Goal: Answer question/provide support

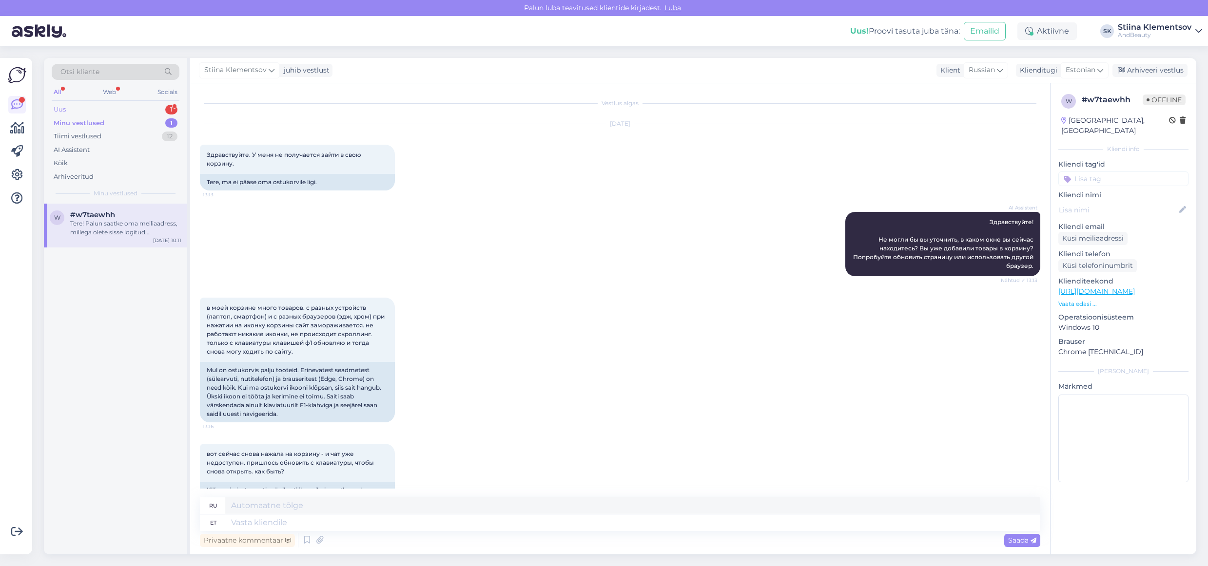
click at [120, 109] on div "Uus 1" at bounding box center [116, 110] width 128 height 14
click at [117, 126] on div "Minu vestlused 1" at bounding box center [116, 124] width 128 height 14
click at [108, 222] on div "Tere! Palun saatke oma meiliaadress, millega olete sisse logitud. Tühjendame te…" at bounding box center [125, 228] width 111 height 18
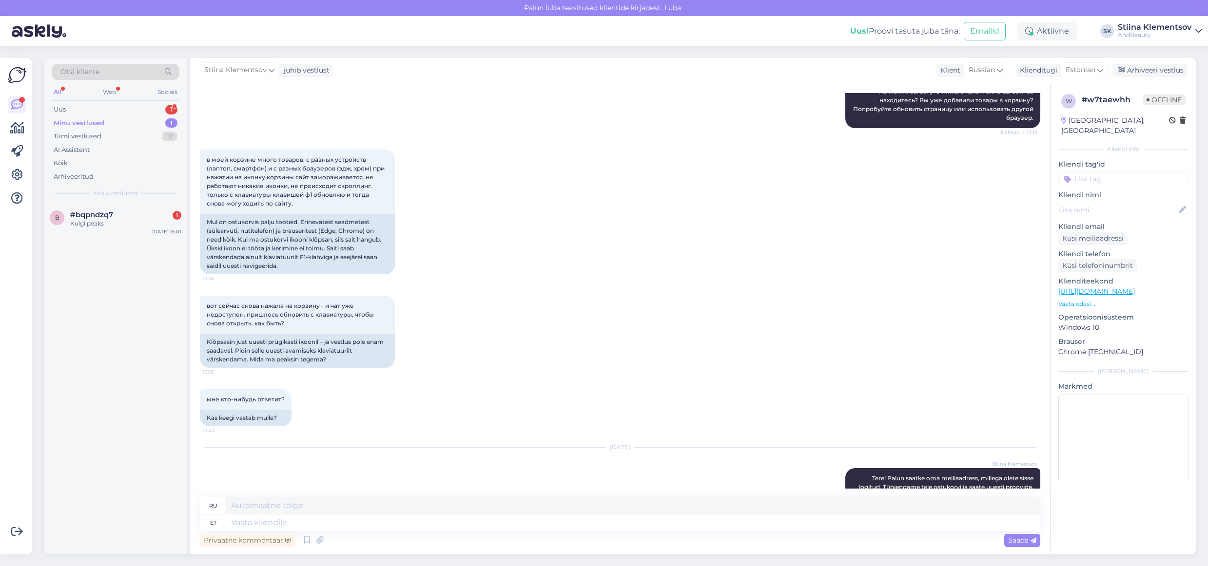
scroll to position [211, 0]
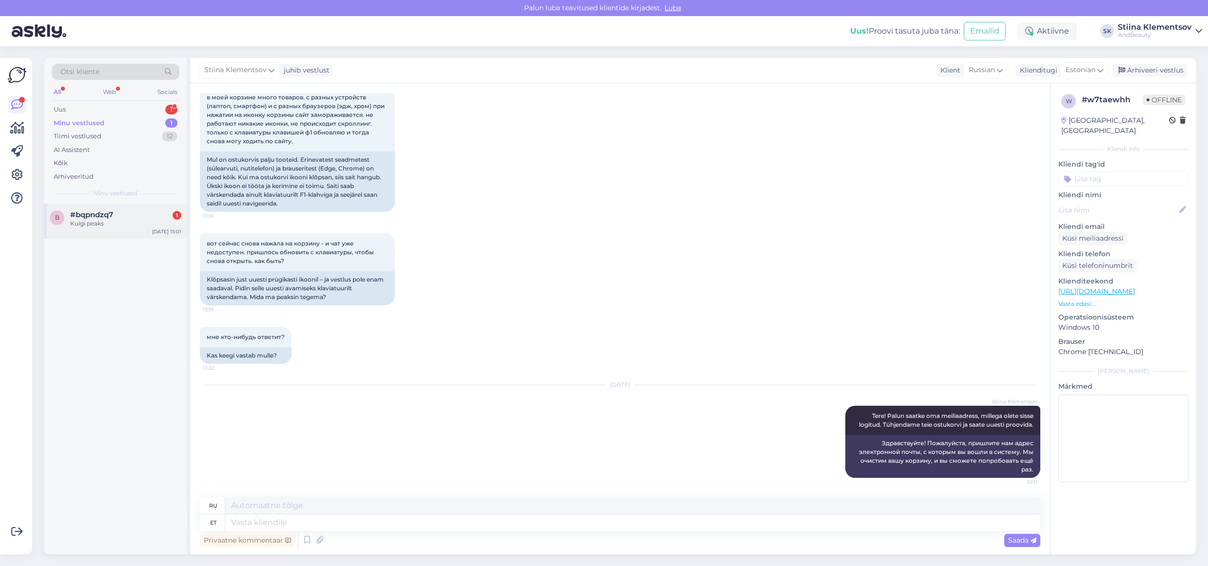
drag, startPoint x: 94, startPoint y: 192, endPoint x: 109, endPoint y: 216, distance: 28.7
click at [95, 194] on span "Minu vestlused" at bounding box center [116, 193] width 44 height 9
drag, startPoint x: 109, startPoint y: 216, endPoint x: 143, endPoint y: 228, distance: 35.6
click at [109, 216] on span "#bqpndzq7" at bounding box center [91, 215] width 43 height 9
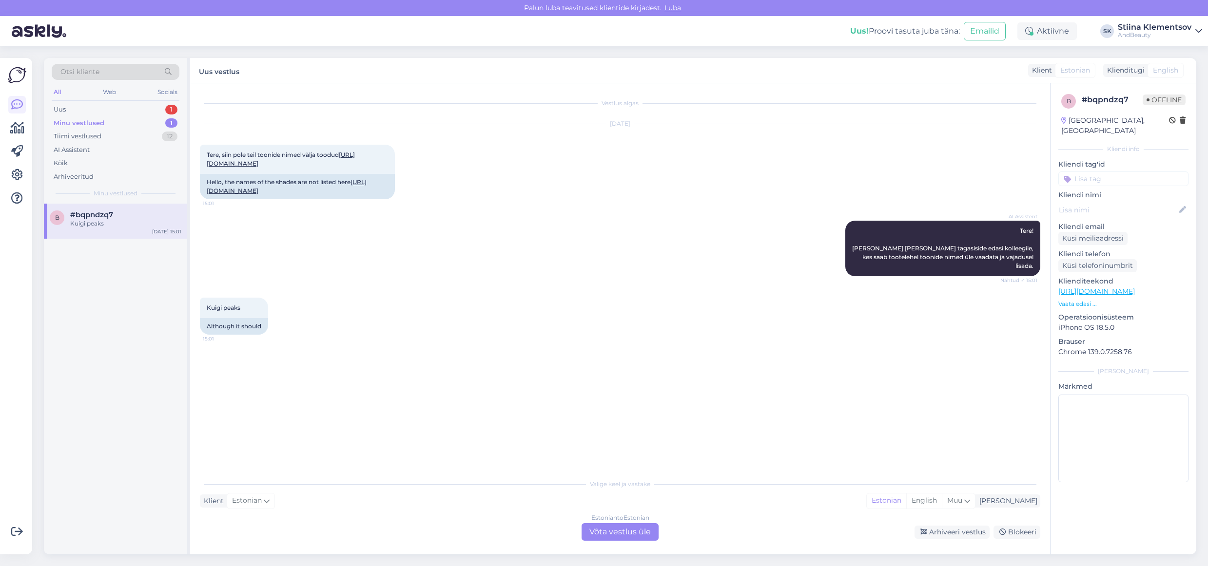
click at [633, 531] on div "Estonian to Estonian Võta vestlus üle" at bounding box center [620, 533] width 77 height 18
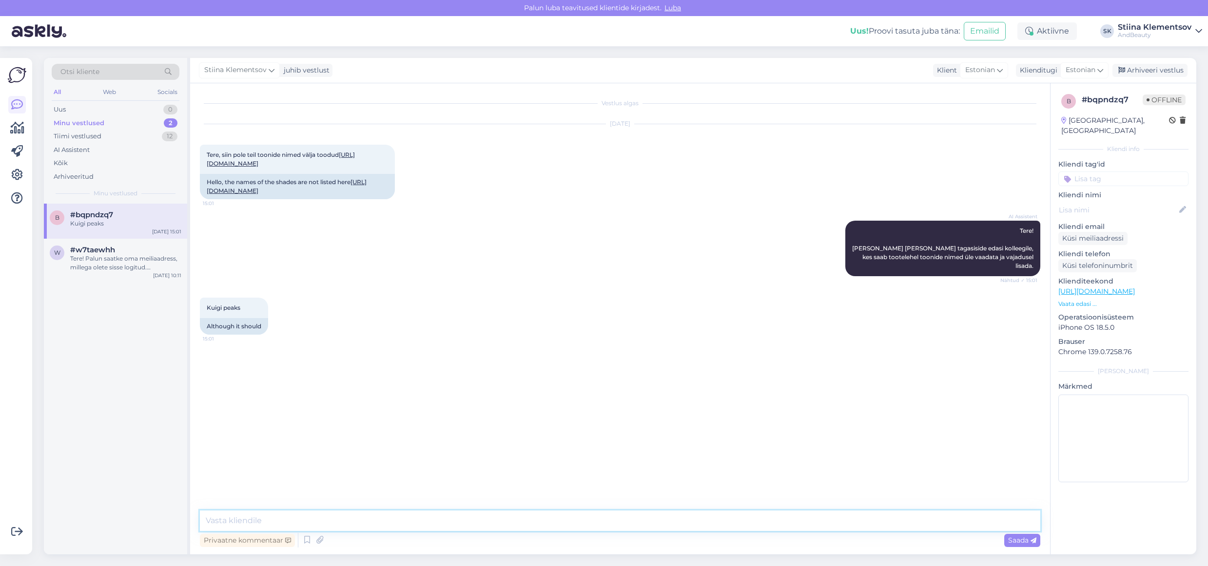
click at [431, 520] on textarea at bounding box center [620, 521] width 840 height 20
click at [321, 165] on link "[URL][DOMAIN_NAME]" at bounding box center [281, 159] width 148 height 16
drag, startPoint x: 337, startPoint y: 532, endPoint x: 346, endPoint y: 530, distance: 9.1
click at [338, 532] on div "Privaatne kommentaar Saada" at bounding box center [620, 540] width 840 height 19
click at [358, 525] on textarea at bounding box center [620, 521] width 840 height 20
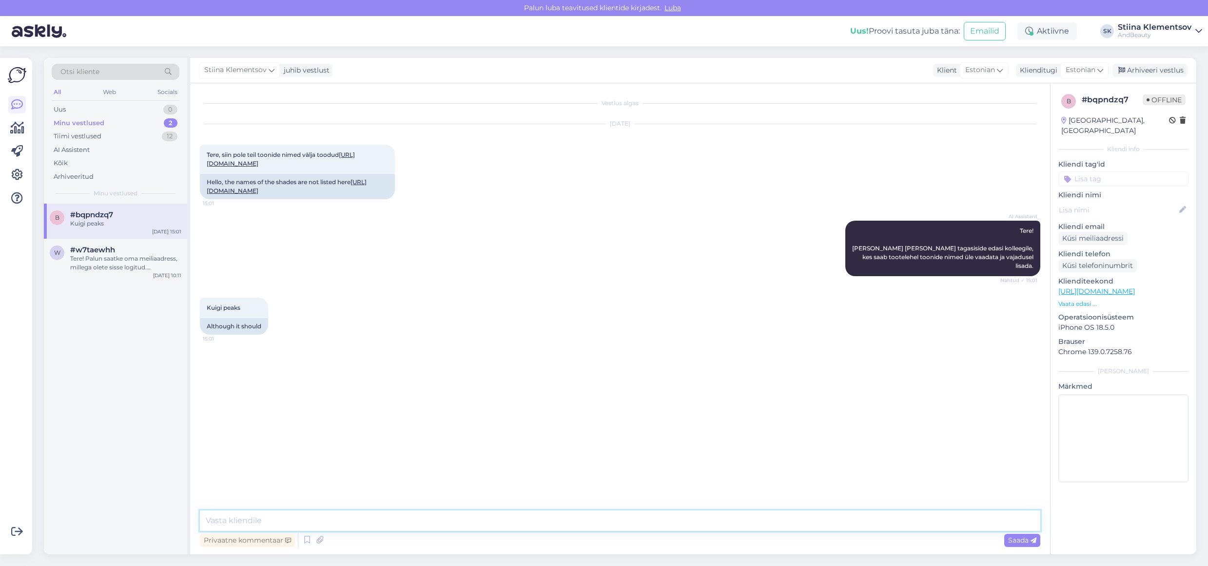
paste textarea "10948"
paste textarea "10949"
click at [209, 520] on textarea "10948 või 10949" at bounding box center [620, 521] width 840 height 20
type textarea "Tootja ei ole edastanud meile toonide [PERSON_NAME], [PERSON_NAME] ainult numbr…"
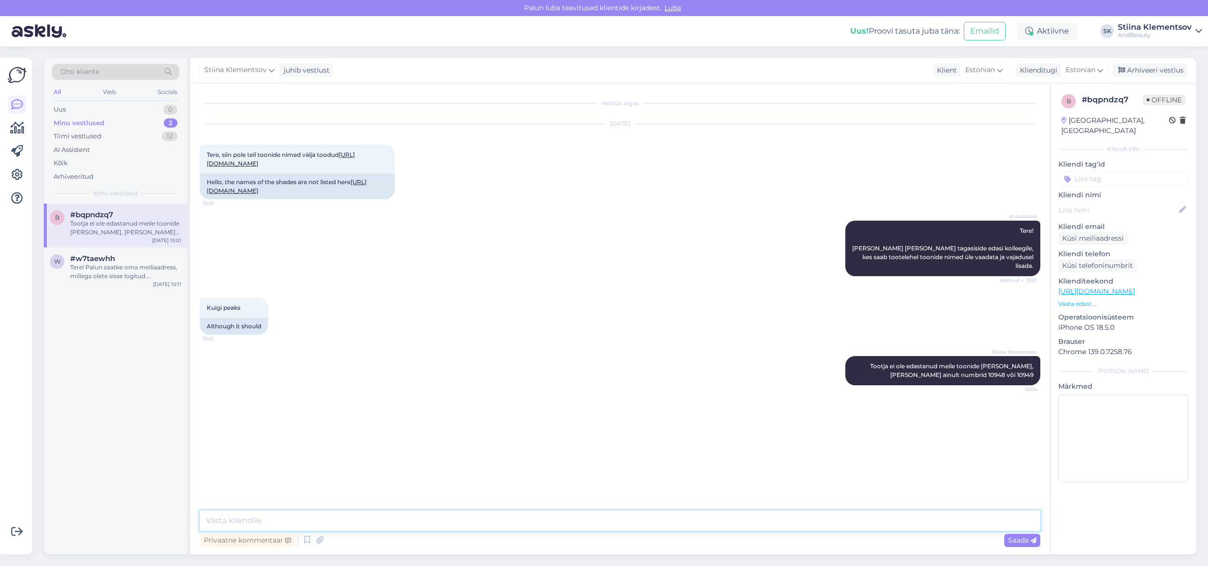
click at [419, 525] on textarea at bounding box center [620, 521] width 840 height 20
type textarea "aga täname märkamast ning lisame toonide nimed"
click at [340, 517] on textarea at bounding box center [620, 521] width 840 height 20
click at [106, 271] on div "Tere! Palun saatke oma meiliaadress, millega olete sisse logitud. Tühjendame te…" at bounding box center [125, 272] width 111 height 18
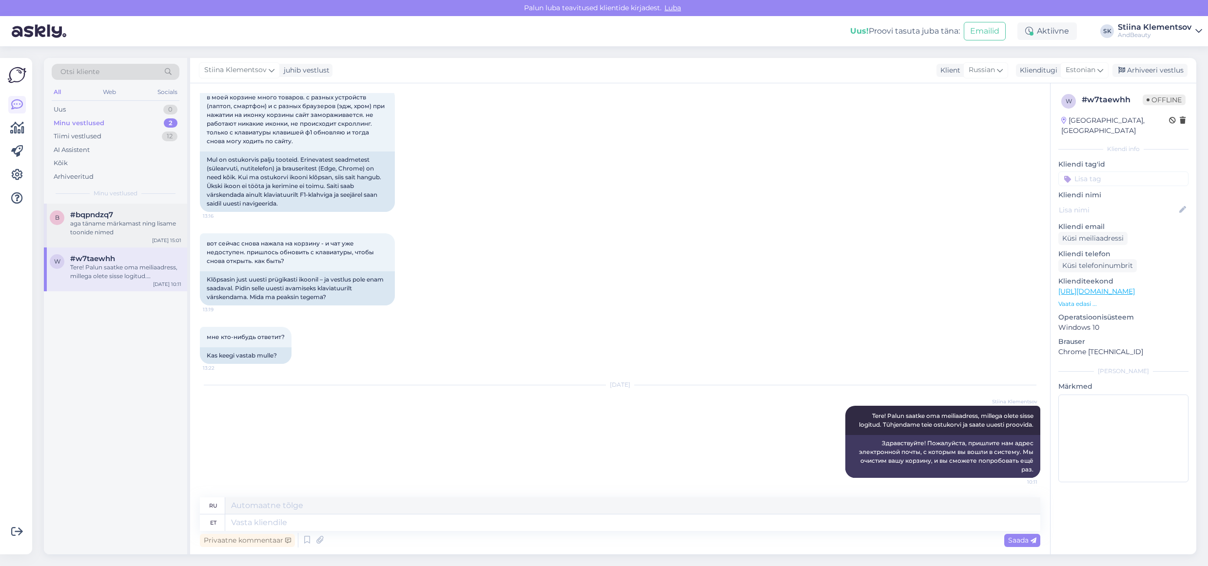
click at [64, 207] on div "b #bqpndzq7 aga täname märkamast ning lisame toonide nimed [DATE] 15:01" at bounding box center [115, 226] width 143 height 44
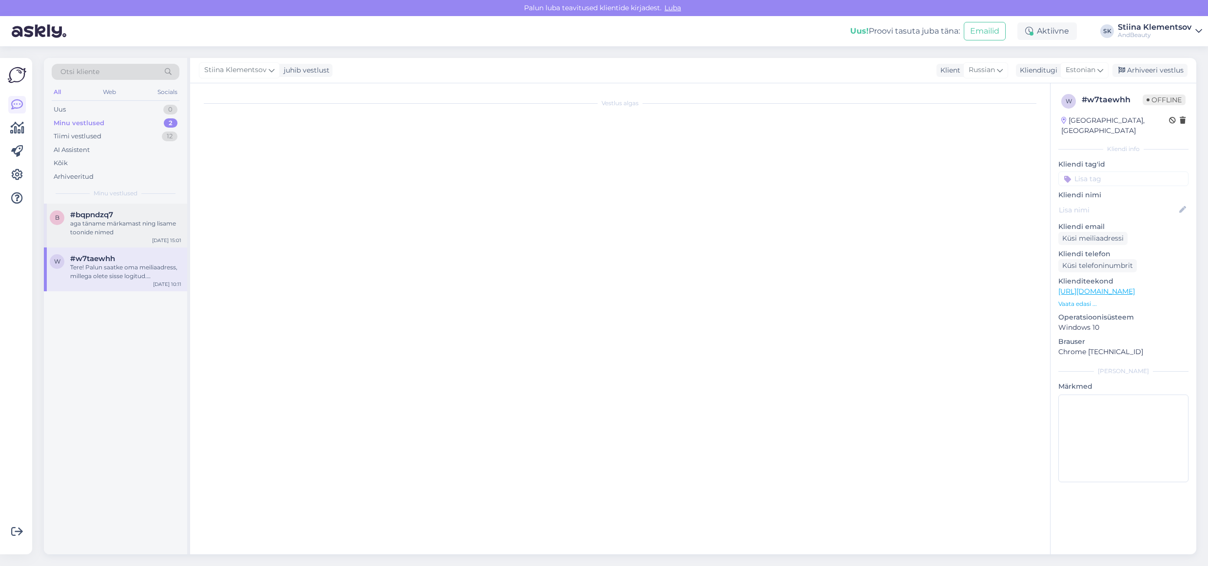
scroll to position [0, 0]
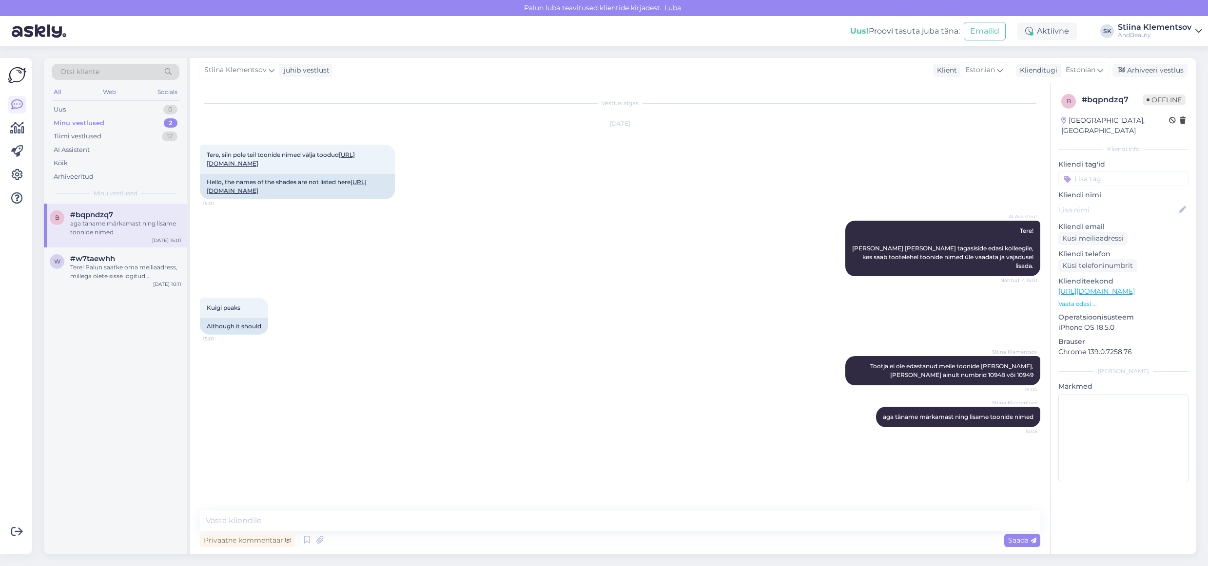
click at [117, 220] on div "aga täname märkamast ning lisame toonide nimed" at bounding box center [125, 228] width 111 height 18
click at [322, 526] on textarea at bounding box center [620, 521] width 840 height 20
